Goal: Transaction & Acquisition: Obtain resource

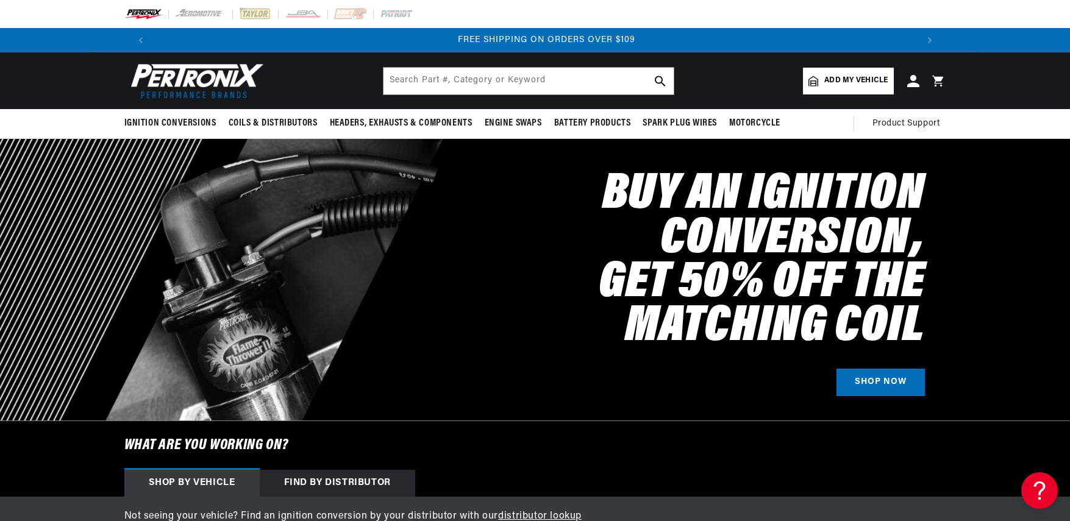
scroll to position [0, 1523]
click at [141, 40] on icon "Translation missing: en.sections.announcements.previous_announcement" at bounding box center [140, 39] width 3 height 5
click at [462, 38] on link "SHOP MAIL-IN REBATES ON 100s of BEST SELLING PRODUCTS" at bounding box center [538, 39] width 279 height 9
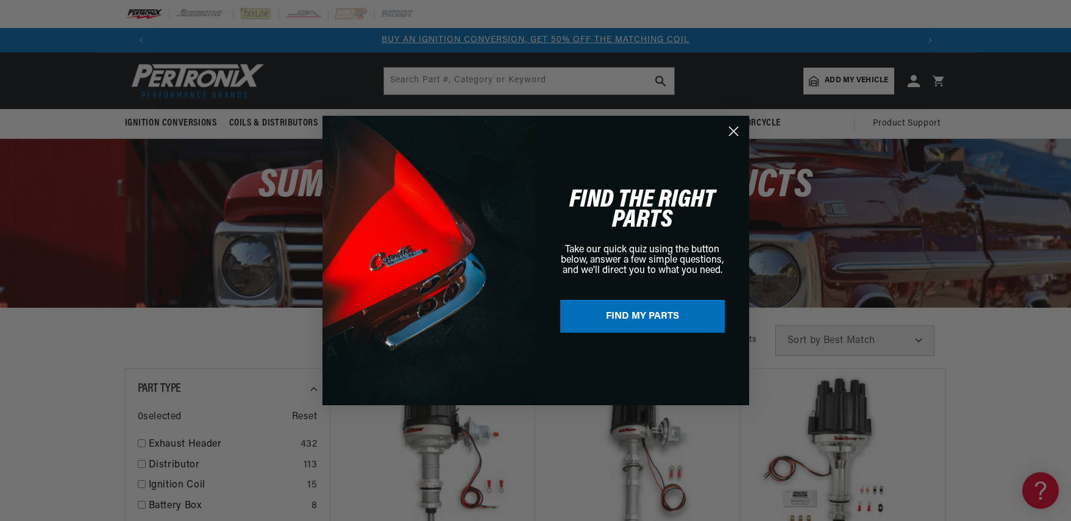
click at [735, 130] on icon "Close dialog" at bounding box center [733, 131] width 9 height 9
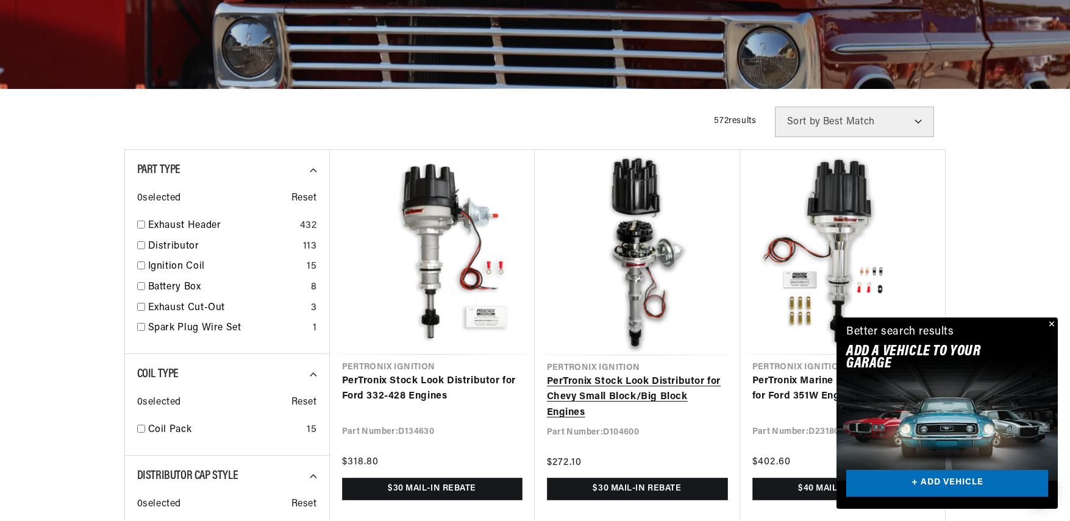
scroll to position [278, 0]
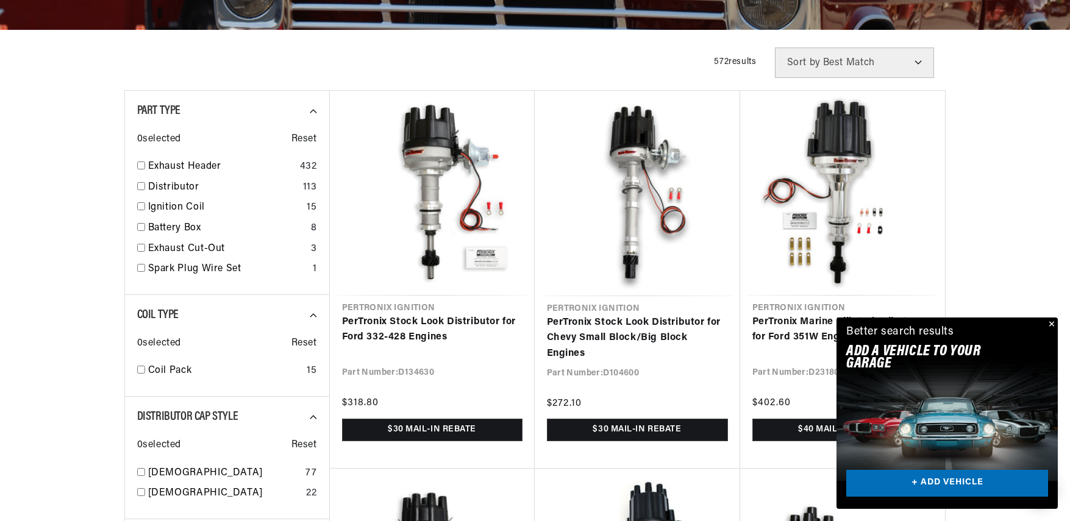
click at [1052, 323] on button "Close" at bounding box center [1050, 325] width 15 height 15
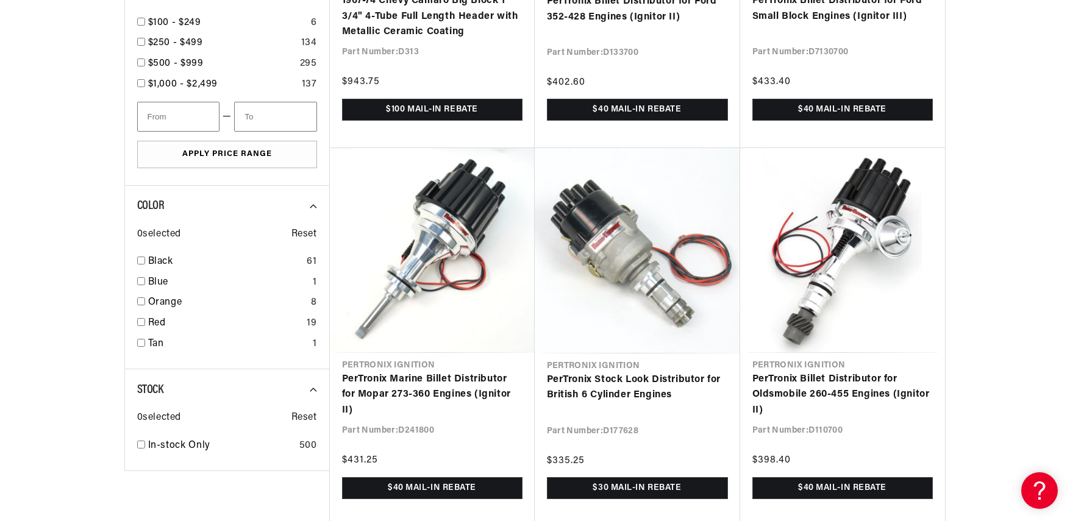
scroll to position [0, 1523]
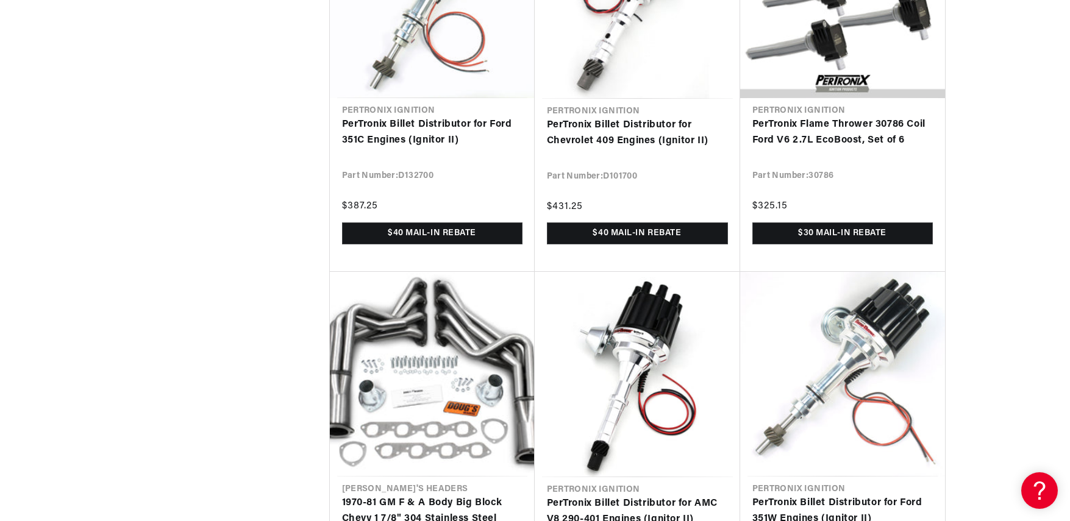
scroll to position [0, 1523]
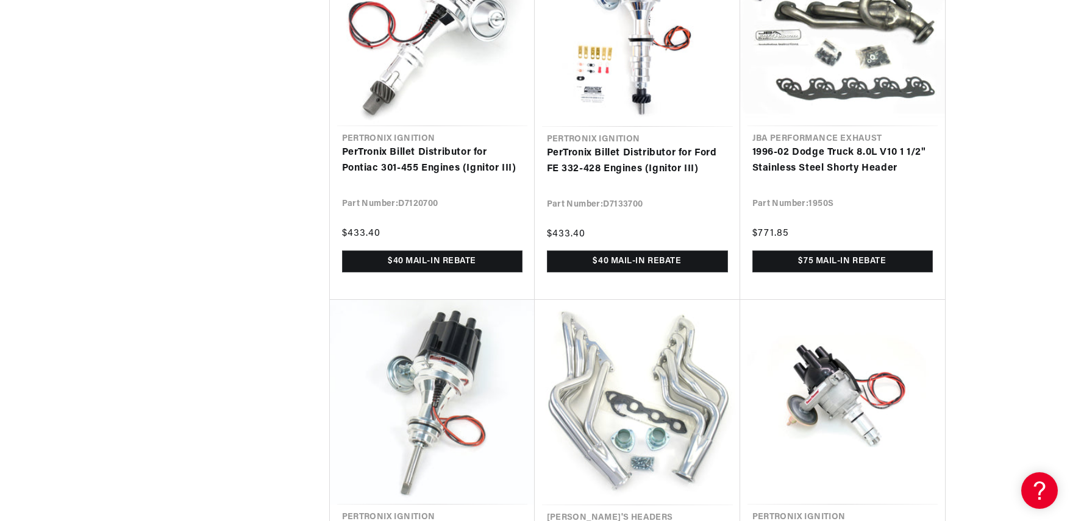
scroll to position [5260, 0]
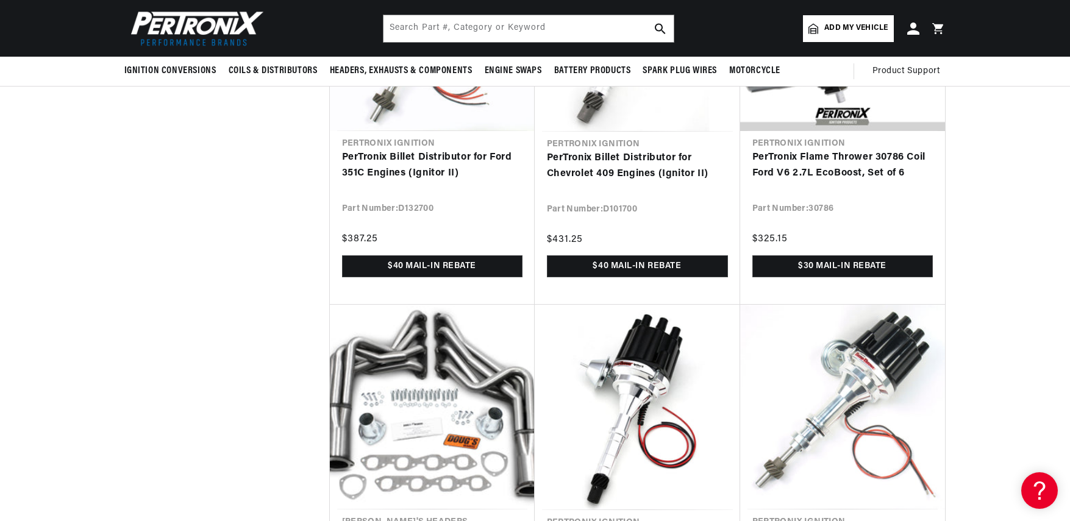
scroll to position [0, 19]
